Goal: Check status

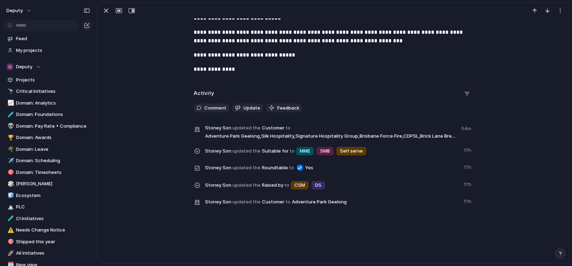
scroll to position [352, 0]
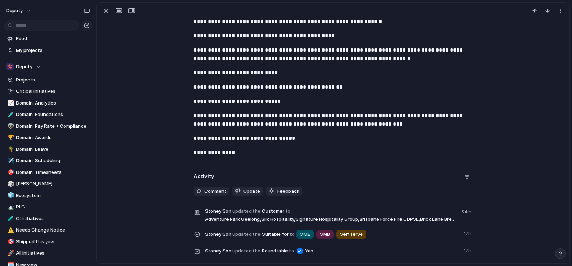
scroll to position [352, 0]
